Goal: Use online tool/utility: Utilize a website feature to perform a specific function

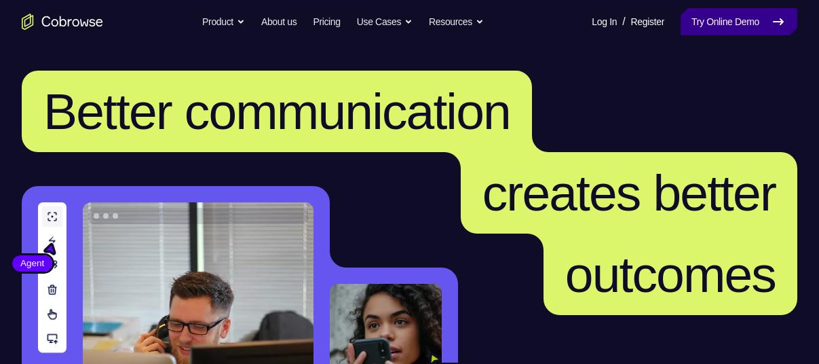
drag, startPoint x: 0, startPoint y: 0, endPoint x: 730, endPoint y: 18, distance: 730.1
click at [730, 18] on link "Try Online Demo" at bounding box center [738, 21] width 117 height 27
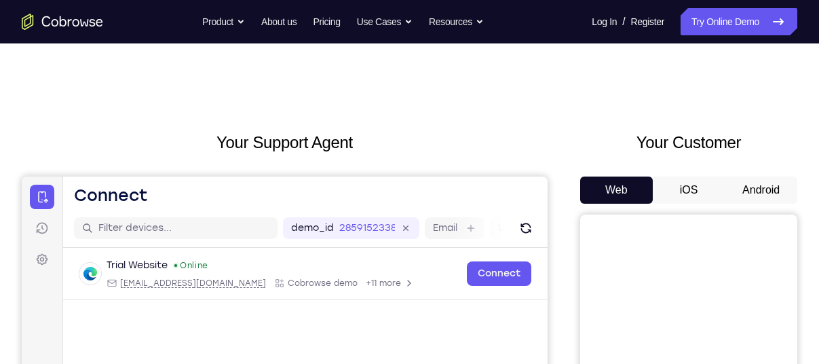
click at [750, 182] on button "Android" at bounding box center [760, 189] width 73 height 27
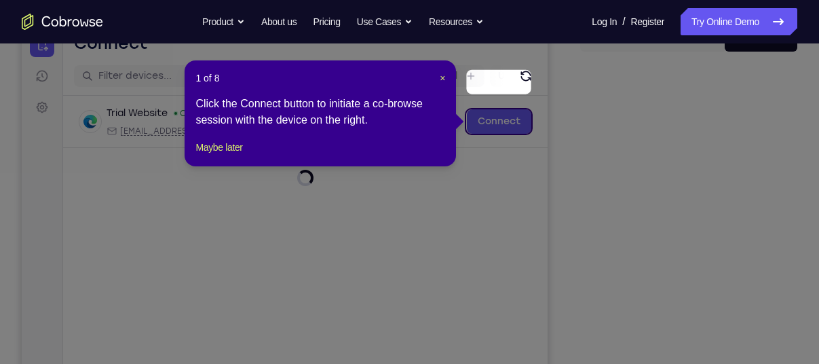
scroll to position [191, 0]
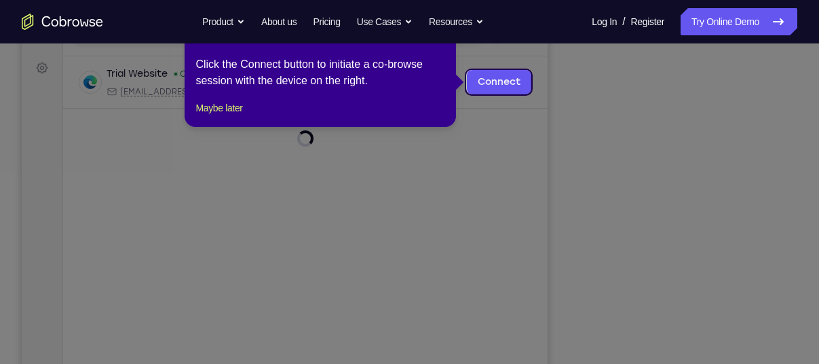
click at [246, 127] on div "1 of 8 × Click the Connect button to initiate a co-browse session with the devi…" at bounding box center [320, 74] width 271 height 106
drag, startPoint x: 222, startPoint y: 123, endPoint x: 265, endPoint y: 113, distance: 44.7
click at [222, 116] on button "Maybe later" at bounding box center [218, 108] width 47 height 16
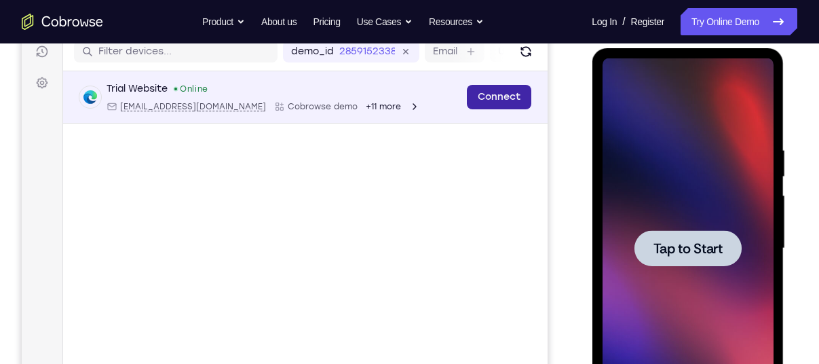
scroll to position [0, 0]
click at [667, 203] on div at bounding box center [687, 248] width 171 height 380
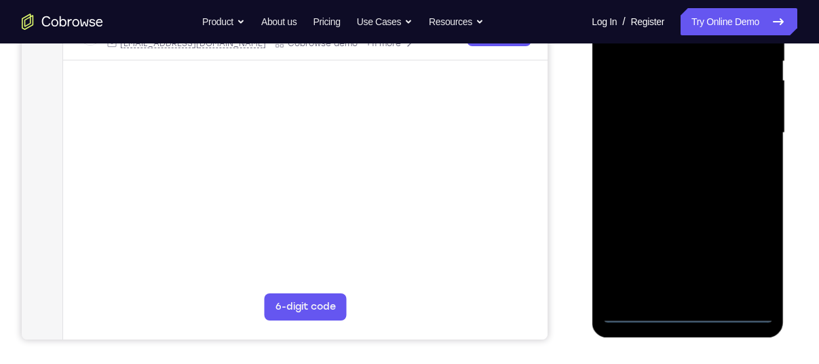
scroll to position [292, 0]
click at [683, 301] on div at bounding box center [687, 132] width 171 height 380
click at [683, 309] on div at bounding box center [687, 132] width 171 height 380
click at [750, 258] on div at bounding box center [687, 132] width 171 height 380
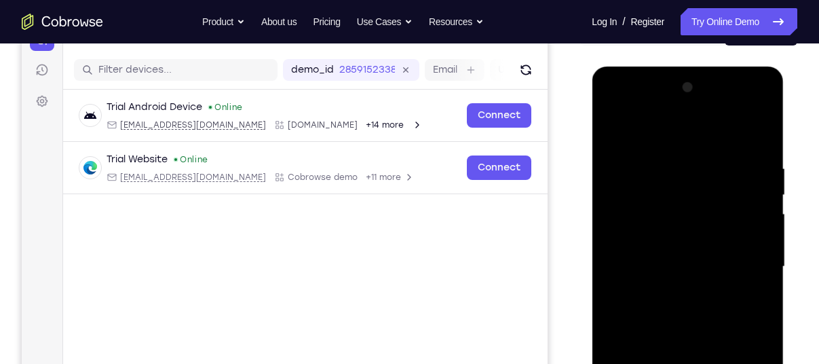
scroll to position [157, 0]
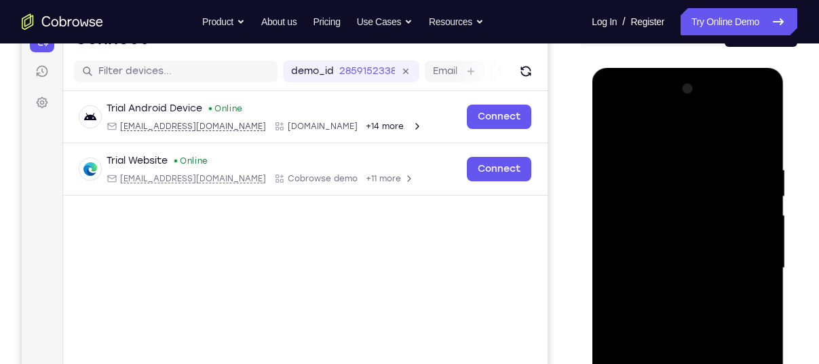
click at [637, 124] on div at bounding box center [687, 268] width 171 height 380
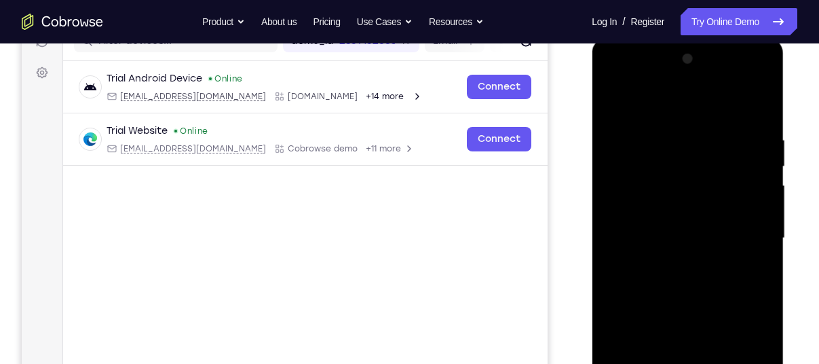
scroll to position [187, 0]
click at [745, 229] on div at bounding box center [687, 237] width 171 height 380
click at [671, 261] on div at bounding box center [687, 237] width 171 height 380
click at [640, 230] on div at bounding box center [687, 237] width 171 height 380
click at [632, 204] on div at bounding box center [687, 237] width 171 height 380
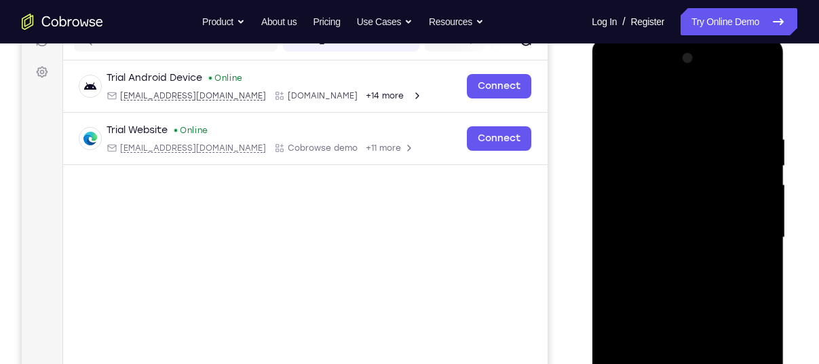
click at [633, 229] on div at bounding box center [687, 237] width 171 height 380
click at [631, 277] on div at bounding box center [687, 237] width 171 height 380
click at [653, 272] on div at bounding box center [687, 237] width 171 height 380
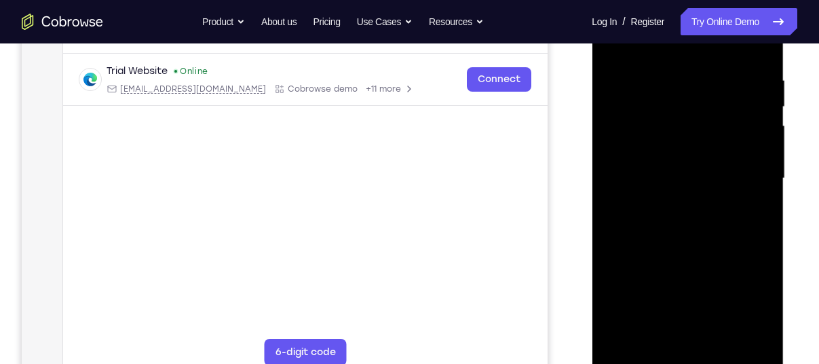
scroll to position [250, 0]
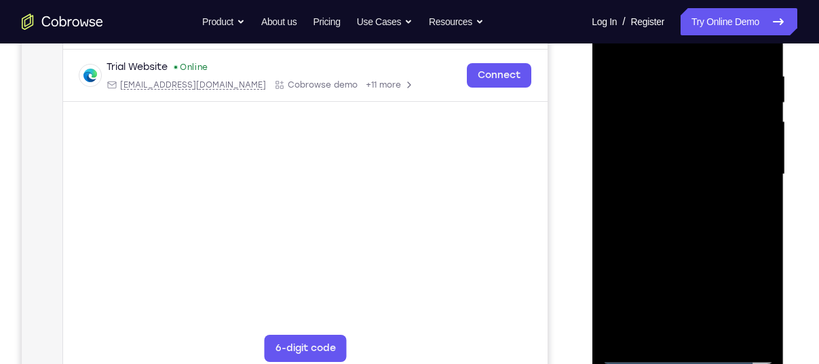
click at [629, 225] on div at bounding box center [687, 174] width 171 height 380
click at [714, 330] on div at bounding box center [687, 174] width 171 height 380
click at [653, 251] on div at bounding box center [687, 174] width 171 height 380
click at [653, 178] on div at bounding box center [687, 174] width 171 height 380
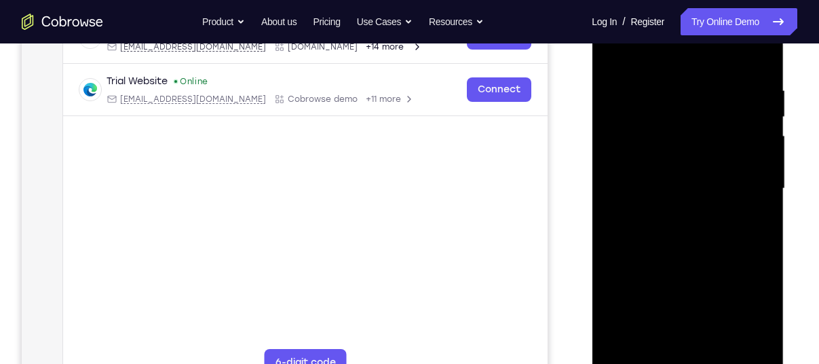
scroll to position [235, 0]
click at [616, 58] on div at bounding box center [687, 189] width 171 height 380
click at [659, 166] on div at bounding box center [687, 189] width 171 height 380
click at [611, 56] on div at bounding box center [687, 189] width 171 height 380
click at [764, 117] on div at bounding box center [687, 189] width 171 height 380
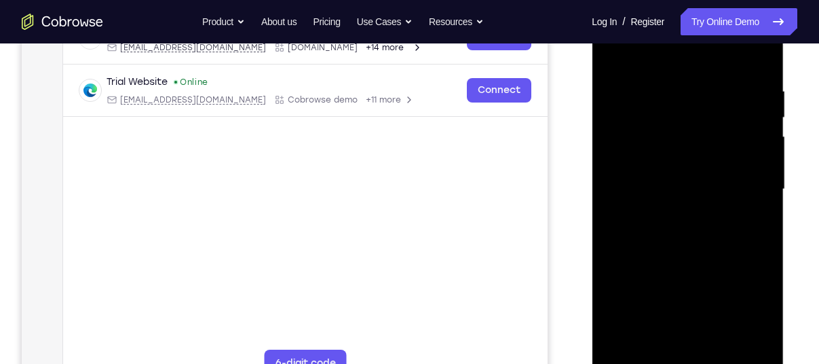
click at [619, 46] on div at bounding box center [687, 189] width 171 height 380
click at [660, 84] on div at bounding box center [687, 189] width 171 height 380
click at [764, 114] on div at bounding box center [687, 189] width 171 height 380
click at [748, 87] on div at bounding box center [687, 189] width 171 height 380
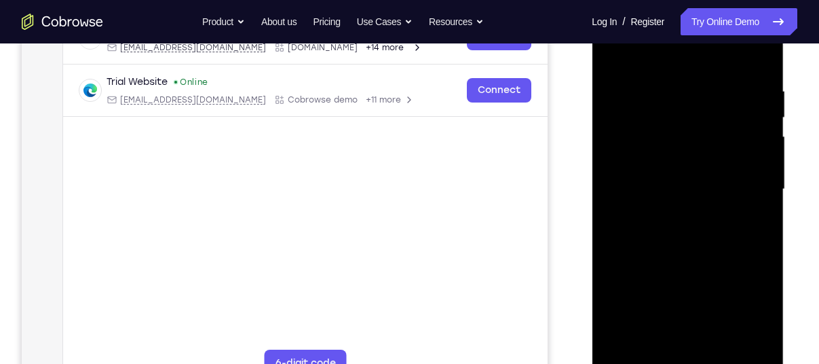
click at [748, 87] on div at bounding box center [687, 189] width 171 height 380
click at [750, 111] on div at bounding box center [687, 189] width 171 height 380
click at [750, 122] on div at bounding box center [687, 189] width 171 height 380
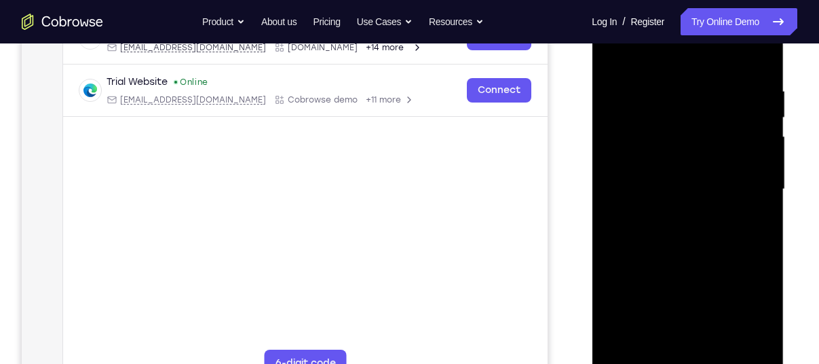
click at [750, 124] on div at bounding box center [687, 189] width 171 height 380
click at [750, 123] on div at bounding box center [687, 189] width 171 height 380
click at [750, 127] on div at bounding box center [687, 189] width 171 height 380
click at [756, 90] on div at bounding box center [687, 189] width 171 height 380
click at [756, 109] on div at bounding box center [687, 189] width 171 height 380
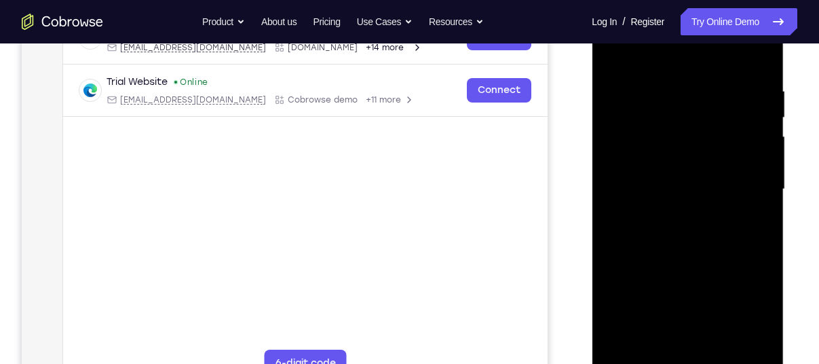
click at [748, 106] on div at bounding box center [687, 189] width 171 height 380
click at [747, 106] on div at bounding box center [687, 189] width 171 height 380
click at [754, 115] on div at bounding box center [687, 189] width 171 height 380
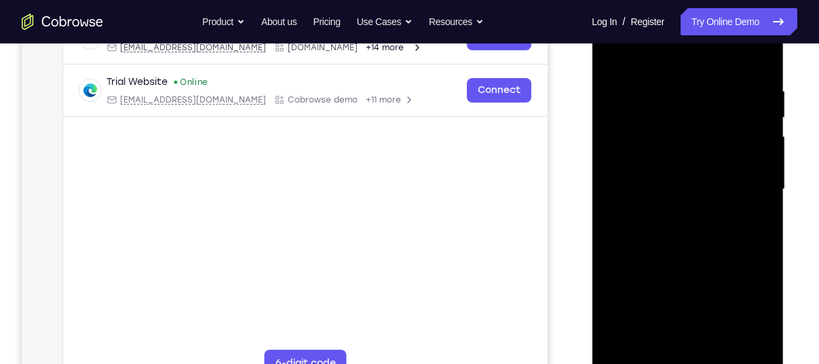
click at [754, 115] on div at bounding box center [687, 189] width 171 height 380
click at [754, 88] on div at bounding box center [687, 189] width 171 height 380
click at [754, 103] on div at bounding box center [687, 189] width 171 height 380
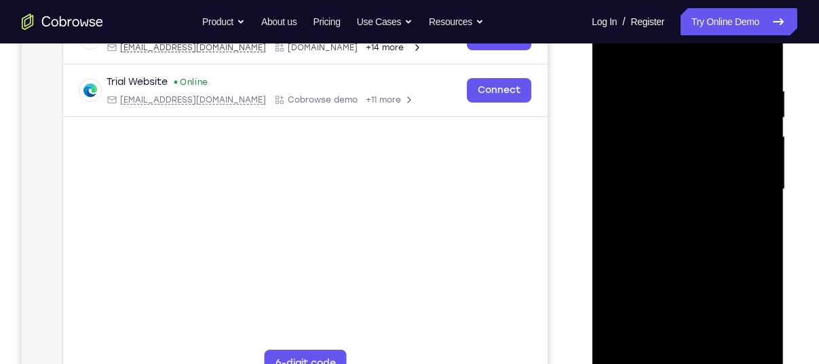
click at [757, 106] on div at bounding box center [687, 189] width 171 height 380
click at [766, 110] on div at bounding box center [687, 189] width 171 height 380
click at [750, 115] on div at bounding box center [687, 189] width 171 height 380
click at [754, 128] on div at bounding box center [687, 189] width 171 height 380
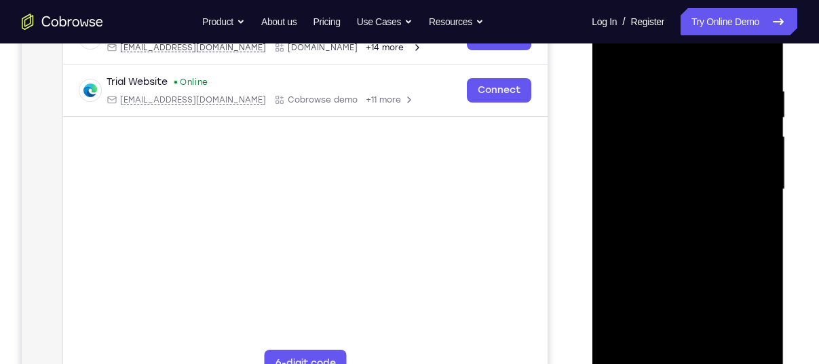
click at [755, 148] on div at bounding box center [687, 189] width 171 height 380
click at [756, 149] on div at bounding box center [687, 189] width 171 height 380
click at [748, 139] on div at bounding box center [687, 189] width 171 height 380
click at [737, 157] on div at bounding box center [687, 189] width 171 height 380
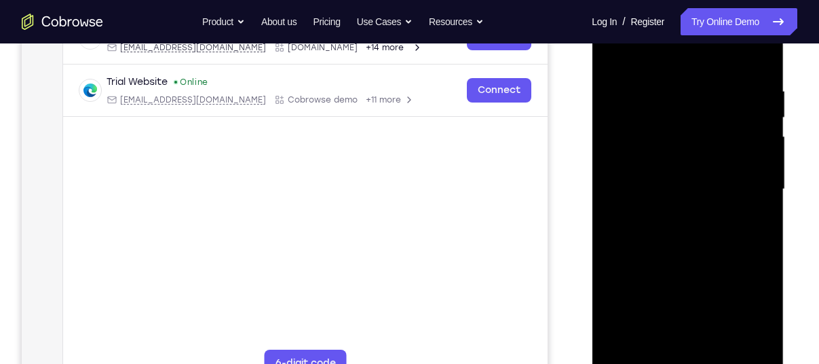
click at [755, 149] on div at bounding box center [687, 189] width 171 height 380
drag, startPoint x: 754, startPoint y: 122, endPoint x: 620, endPoint y: 136, distance: 134.3
click at [620, 136] on div at bounding box center [687, 189] width 171 height 380
click at [750, 128] on div at bounding box center [687, 189] width 171 height 380
click at [751, 132] on div at bounding box center [687, 189] width 171 height 380
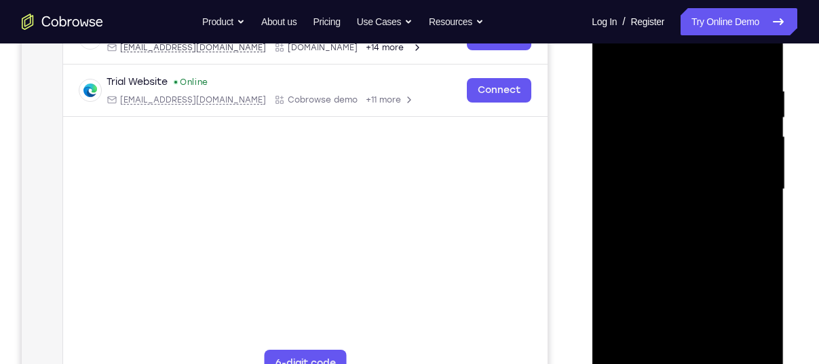
click at [752, 134] on div at bounding box center [687, 189] width 171 height 380
click at [752, 137] on div at bounding box center [687, 189] width 171 height 380
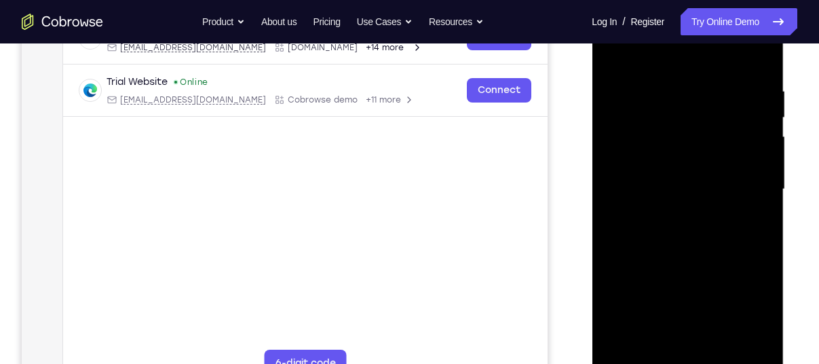
click at [751, 170] on div at bounding box center [687, 189] width 171 height 380
click at [752, 171] on div at bounding box center [687, 189] width 171 height 380
click at [756, 54] on div at bounding box center [687, 189] width 171 height 380
drag, startPoint x: 675, startPoint y: 88, endPoint x: 640, endPoint y: 88, distance: 35.3
click at [645, 88] on div at bounding box center [687, 189] width 171 height 380
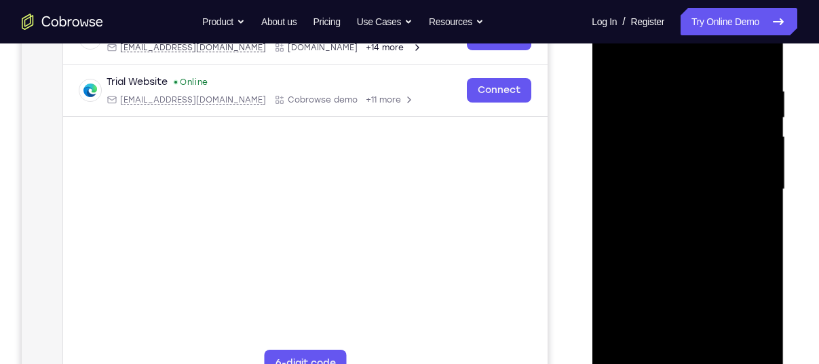
click at [760, 51] on div at bounding box center [687, 189] width 171 height 380
click at [613, 49] on div at bounding box center [687, 189] width 171 height 380
drag, startPoint x: 641, startPoint y: 226, endPoint x: 638, endPoint y: 205, distance: 21.3
click at [638, 205] on div at bounding box center [687, 189] width 171 height 380
click at [758, 170] on div at bounding box center [687, 189] width 171 height 380
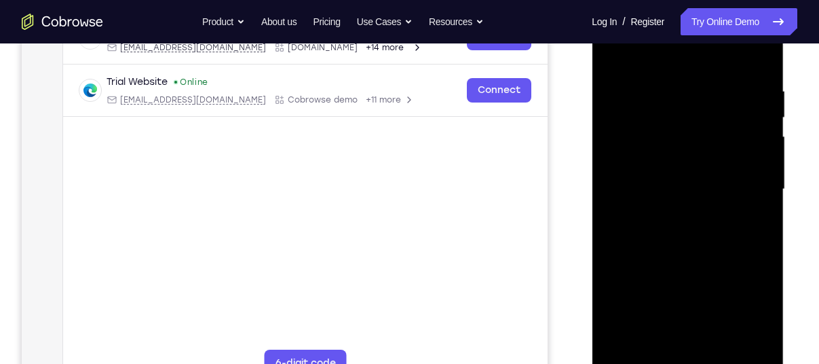
click at [758, 170] on div at bounding box center [687, 189] width 171 height 380
drag, startPoint x: 708, startPoint y: 262, endPoint x: 680, endPoint y: 109, distance: 155.7
click at [680, 109] on div at bounding box center [687, 189] width 171 height 380
drag, startPoint x: 663, startPoint y: 289, endPoint x: 651, endPoint y: 214, distance: 75.6
click at [651, 214] on div at bounding box center [687, 189] width 171 height 380
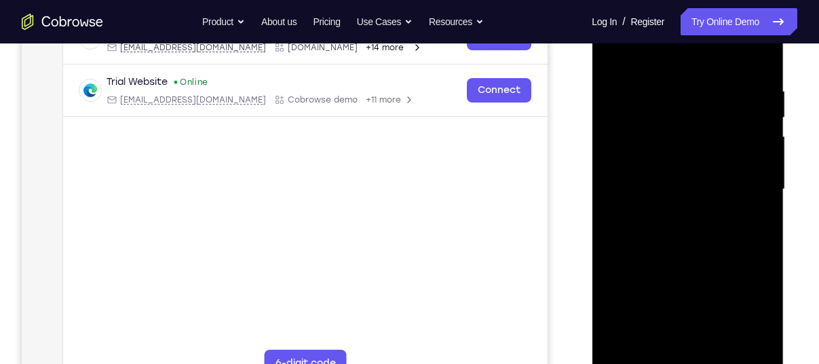
drag, startPoint x: 649, startPoint y: 273, endPoint x: 623, endPoint y: 178, distance: 98.4
click at [623, 181] on div at bounding box center [687, 189] width 171 height 380
drag, startPoint x: 678, startPoint y: 180, endPoint x: 691, endPoint y: 278, distance: 99.2
click at [691, 278] on div at bounding box center [687, 189] width 171 height 380
drag, startPoint x: 708, startPoint y: 186, endPoint x: 713, endPoint y: 279, distance: 93.8
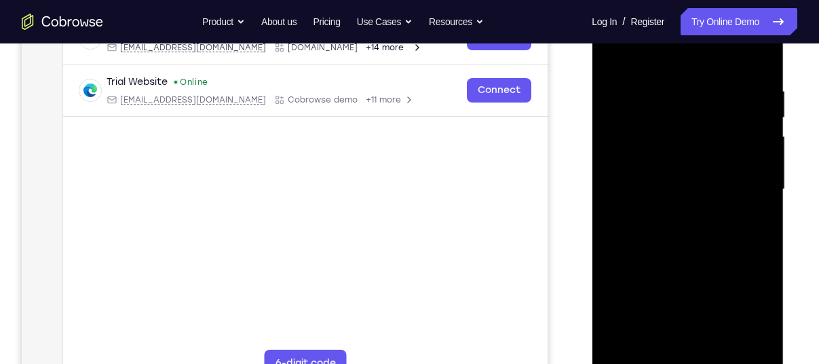
click at [713, 279] on div at bounding box center [687, 189] width 171 height 380
click at [659, 172] on div at bounding box center [687, 189] width 171 height 380
click at [716, 349] on div at bounding box center [687, 189] width 171 height 380
click at [614, 49] on div at bounding box center [687, 189] width 171 height 380
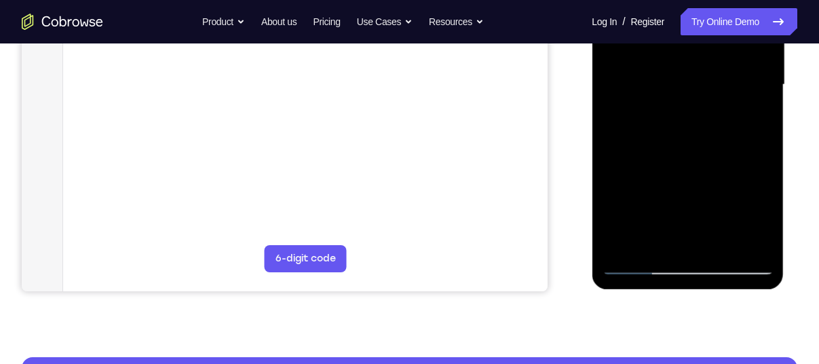
scroll to position [341, 0]
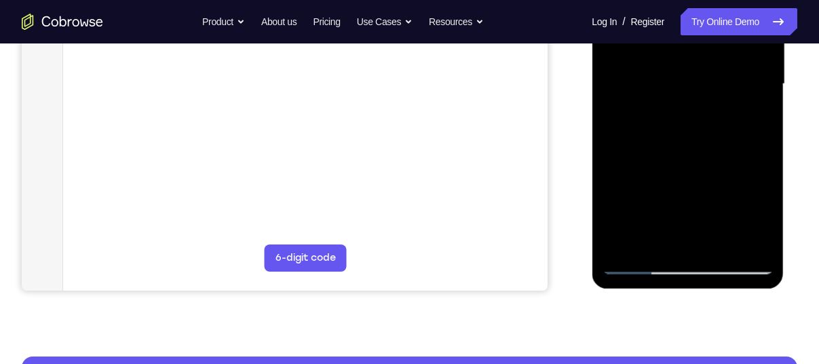
click at [657, 241] on div at bounding box center [687, 84] width 171 height 380
click at [693, 169] on div at bounding box center [687, 84] width 171 height 380
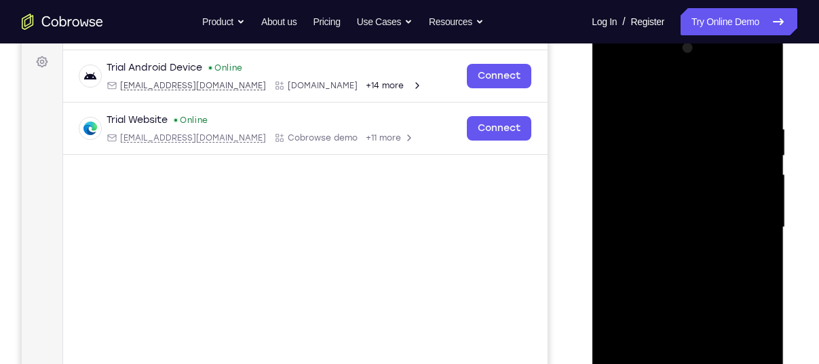
scroll to position [195, 0]
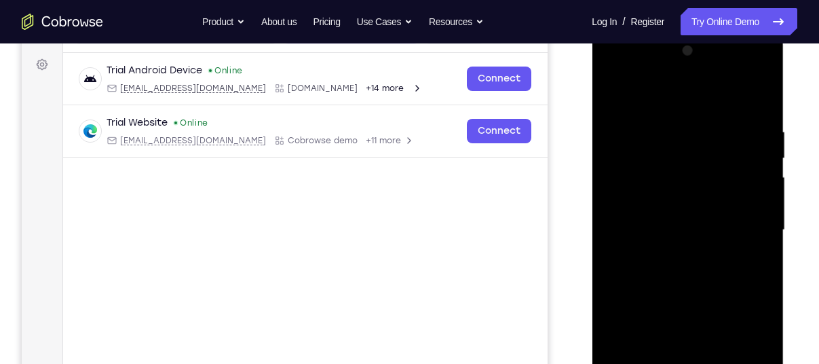
click at [763, 183] on div at bounding box center [687, 230] width 171 height 380
click at [757, 186] on div at bounding box center [687, 230] width 171 height 380
click at [611, 91] on div at bounding box center [687, 230] width 171 height 380
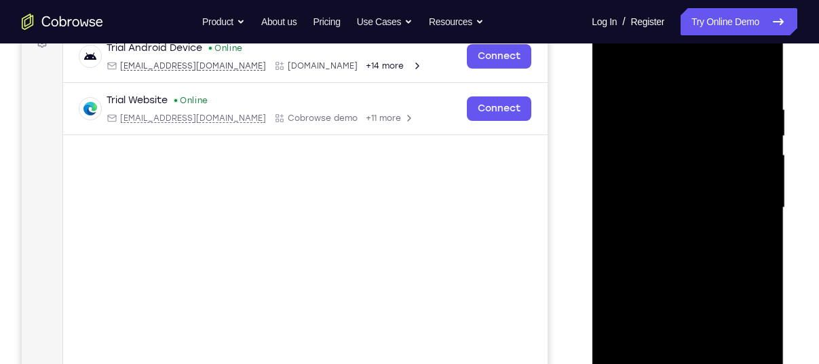
scroll to position [218, 0]
click at [692, 273] on div at bounding box center [687, 207] width 171 height 380
drag, startPoint x: 692, startPoint y: 210, endPoint x: 701, endPoint y: 381, distance: 171.2
click at [701, 363] on div at bounding box center [687, 207] width 171 height 380
click at [611, 69] on div at bounding box center [687, 207] width 171 height 380
